Goal: Information Seeking & Learning: Learn about a topic

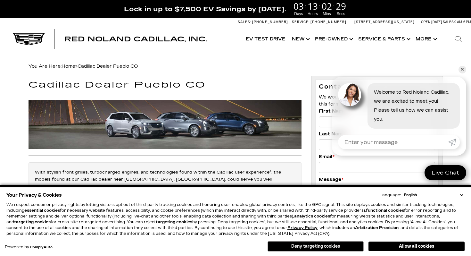
click at [318, 245] on button "Deny targeting cookies" at bounding box center [315, 246] width 96 height 10
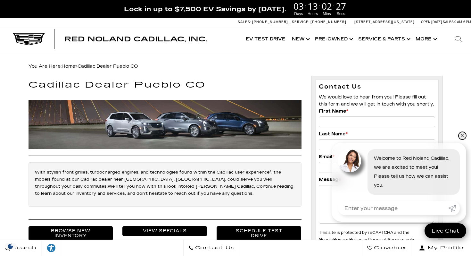
click at [462, 136] on link "✕" at bounding box center [462, 136] width 8 height 8
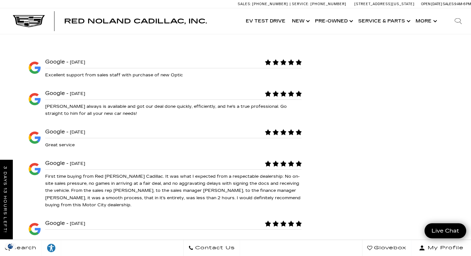
scroll to position [1115, 0]
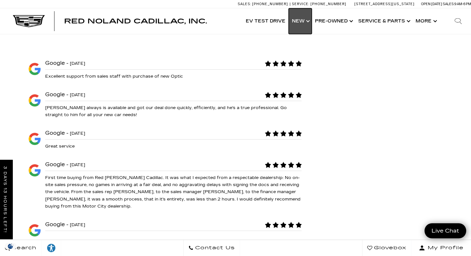
click at [302, 21] on link "Show New" at bounding box center [300, 21] width 23 height 26
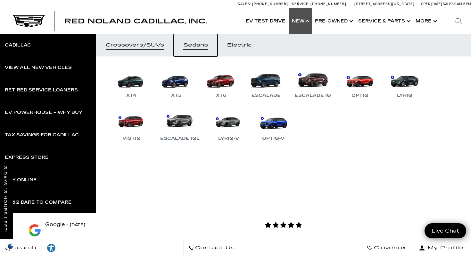
click at [205, 45] on div "Sedans" at bounding box center [195, 45] width 25 height 4
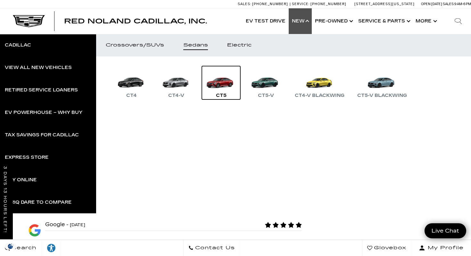
click at [219, 84] on link "CT5" at bounding box center [221, 82] width 38 height 33
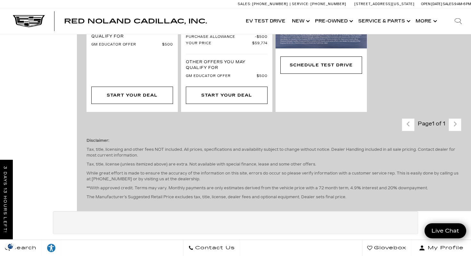
scroll to position [346, 0]
